Goal: Transaction & Acquisition: Download file/media

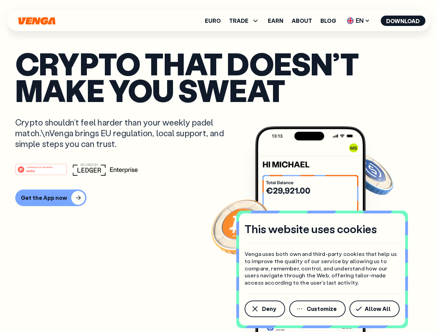
click at [218, 166] on div "#1 PRODUCT OF THE MONTH Web3" at bounding box center [218, 169] width 407 height 12
click at [265, 309] on span "Deny" at bounding box center [269, 309] width 14 height 6
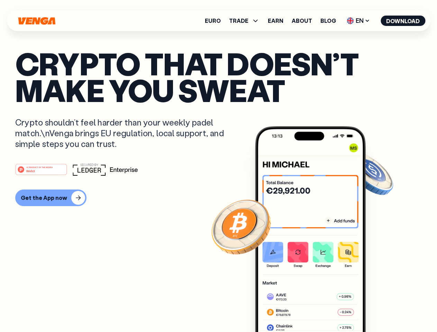
click at [318, 309] on img at bounding box center [310, 242] width 111 height 232
click at [376, 309] on article "Crypto that doesn’t make you sweat Crypto shouldn’t feel harder than your weekl…" at bounding box center [218, 180] width 407 height 260
click at [247, 21] on span "TRADE" at bounding box center [238, 21] width 19 height 6
click at [359, 21] on span "EN" at bounding box center [358, 20] width 28 height 11
click at [403, 21] on button "Download" at bounding box center [403, 21] width 45 height 10
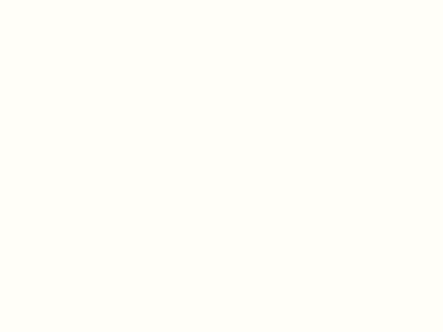
click at [50, 0] on html "This website uses cookies Venga uses both own and third-party cookies that help…" at bounding box center [221, 0] width 443 height 0
click at [42, 0] on html "This website uses cookies Venga uses both own and third-party cookies that help…" at bounding box center [221, 0] width 443 height 0
